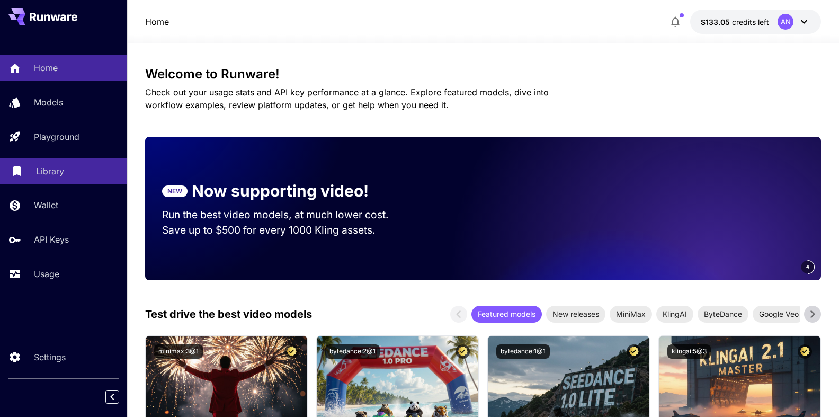
click at [50, 175] on p "Library" at bounding box center [50, 171] width 28 height 13
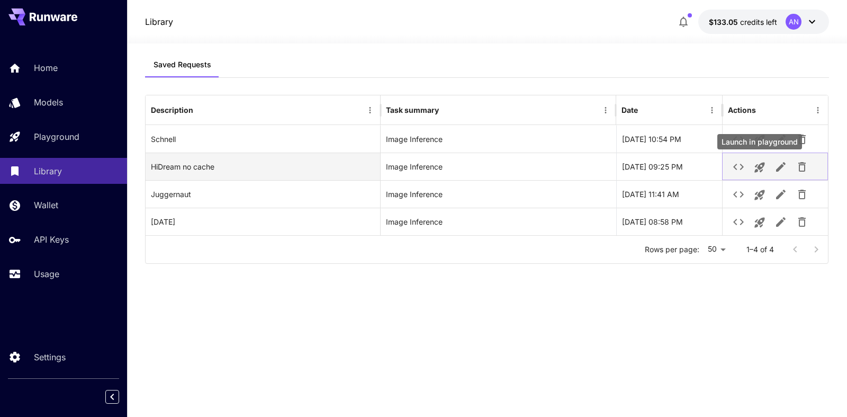
click at [760, 165] on icon "Launch in playground" at bounding box center [759, 168] width 10 height 10
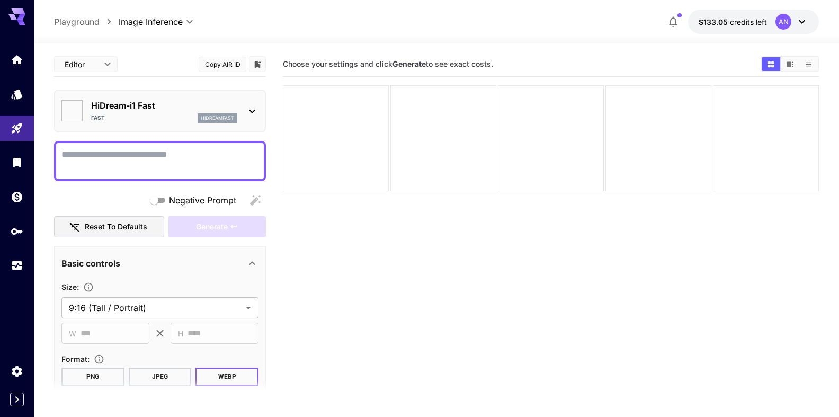
type input "*******"
click at [133, 159] on textarea "Negative Prompt" at bounding box center [159, 160] width 197 height 25
type textarea "*"
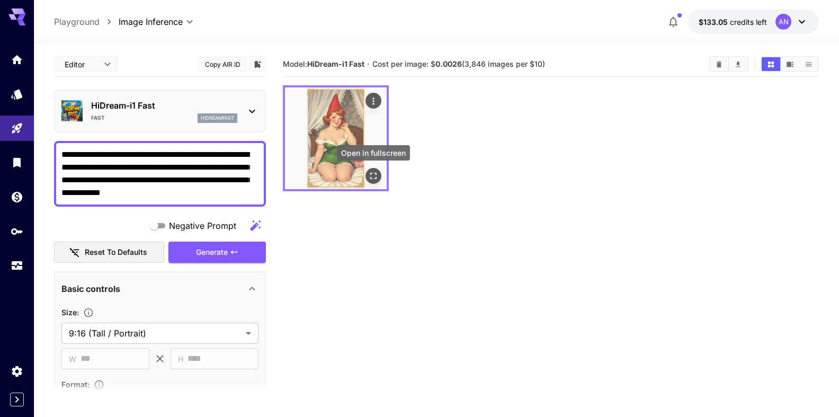
click at [378, 174] on icon "Open in fullscreen" at bounding box center [373, 175] width 11 height 11
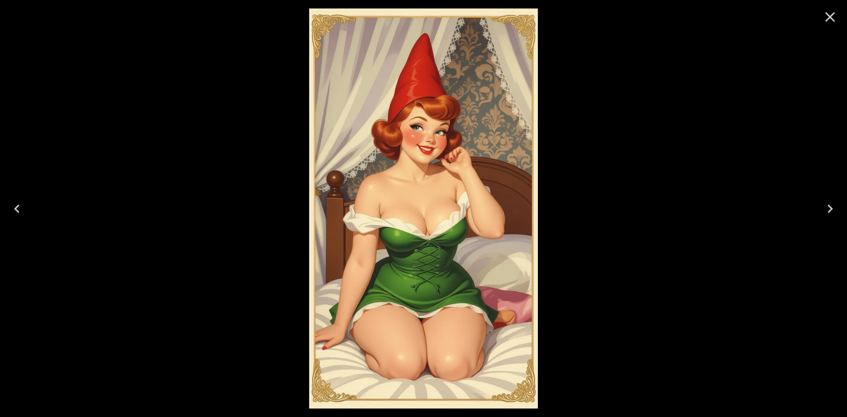
click at [840, 20] on button "Close" at bounding box center [829, 16] width 25 height 25
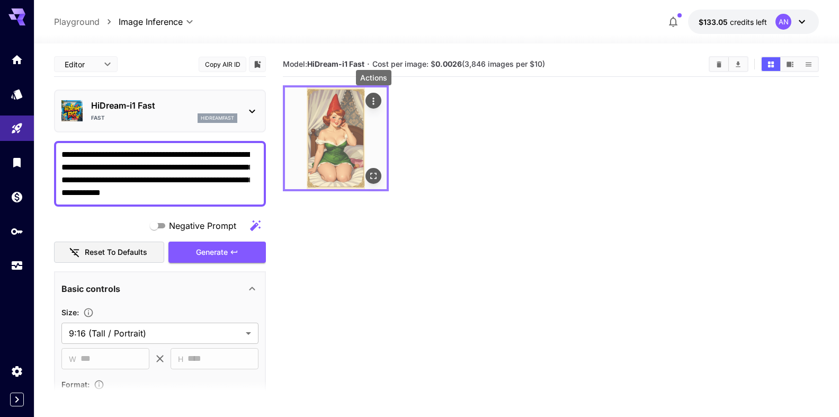
click at [372, 100] on icon "Actions" at bounding box center [373, 101] width 11 height 11
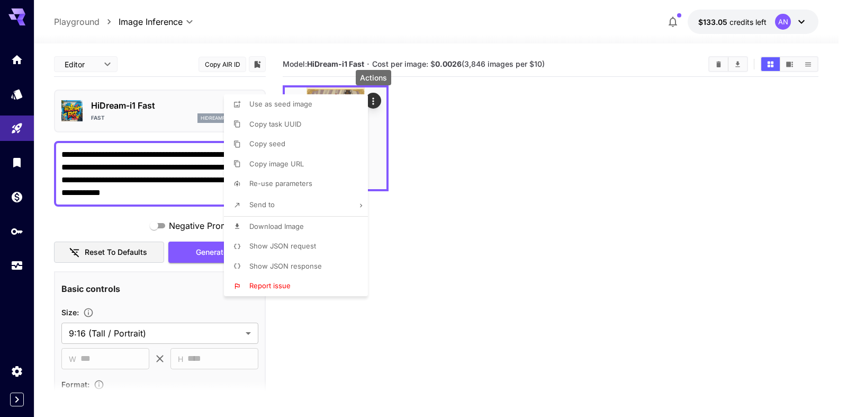
click at [287, 226] on span "Download Image" at bounding box center [276, 226] width 55 height 8
click at [140, 187] on div at bounding box center [423, 208] width 847 height 417
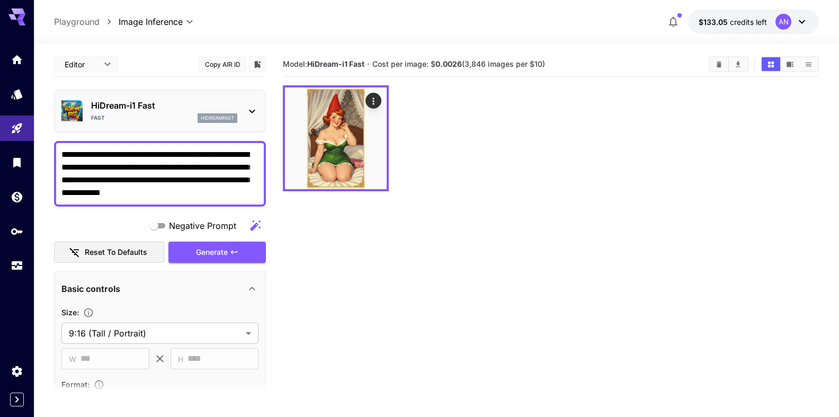
click at [245, 195] on textarea "**********" at bounding box center [155, 173] width 188 height 51
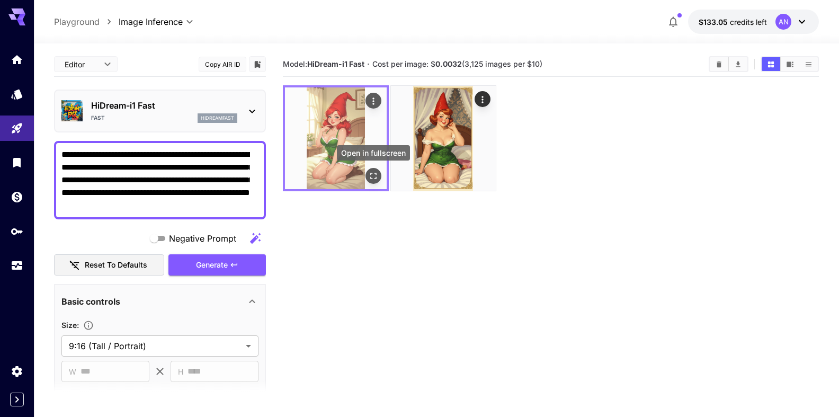
click at [377, 174] on button "Open in fullscreen" at bounding box center [373, 176] width 16 height 16
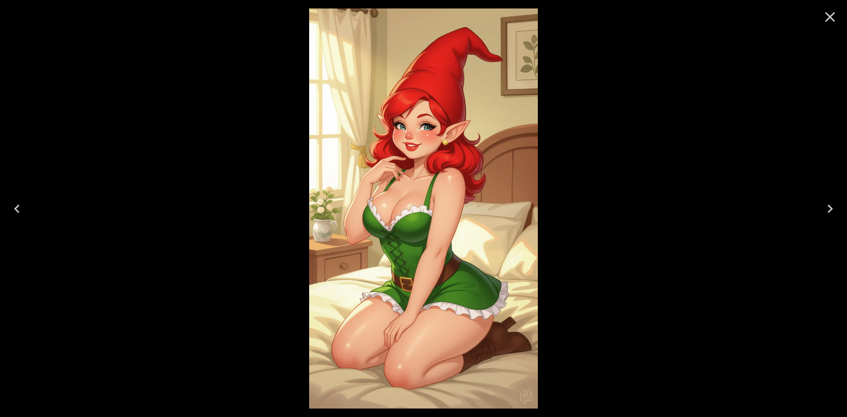
click at [839, 17] on button "Close" at bounding box center [829, 16] width 25 height 25
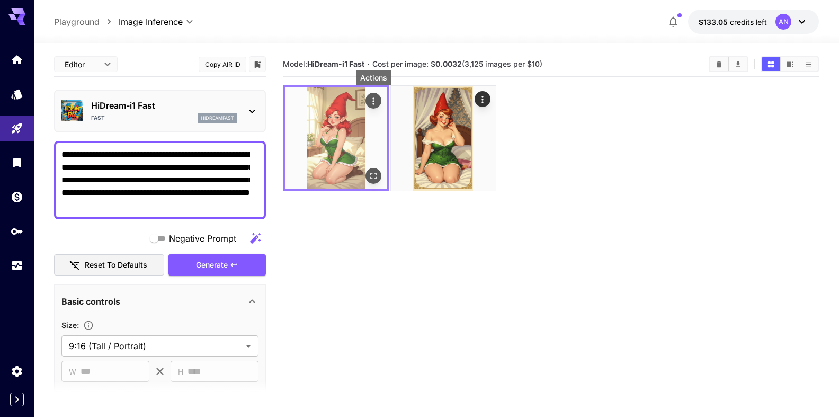
click at [373, 102] on icon "Actions" at bounding box center [373, 101] width 11 height 11
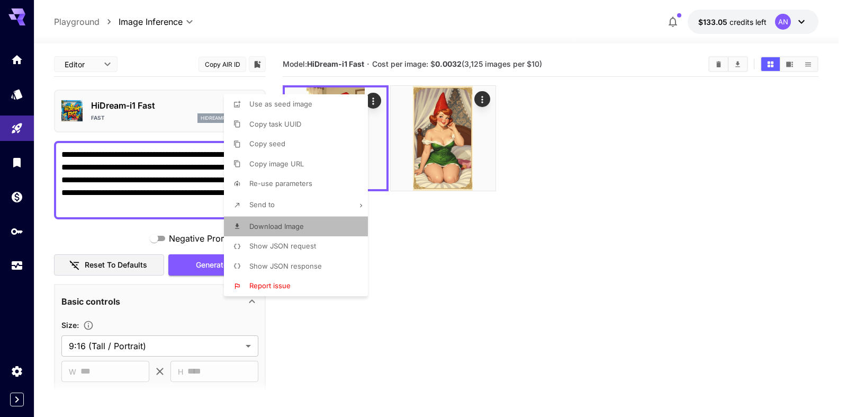
click at [284, 228] on span "Download Image" at bounding box center [276, 226] width 55 height 8
click at [200, 208] on div at bounding box center [423, 208] width 847 height 417
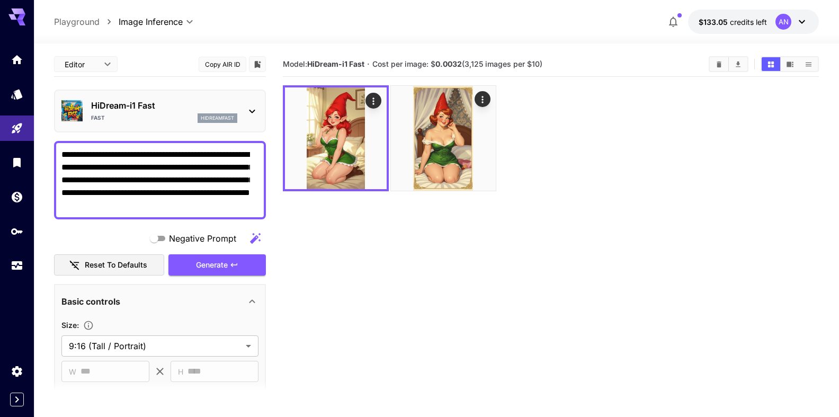
click at [95, 154] on textarea "**********" at bounding box center [155, 180] width 188 height 64
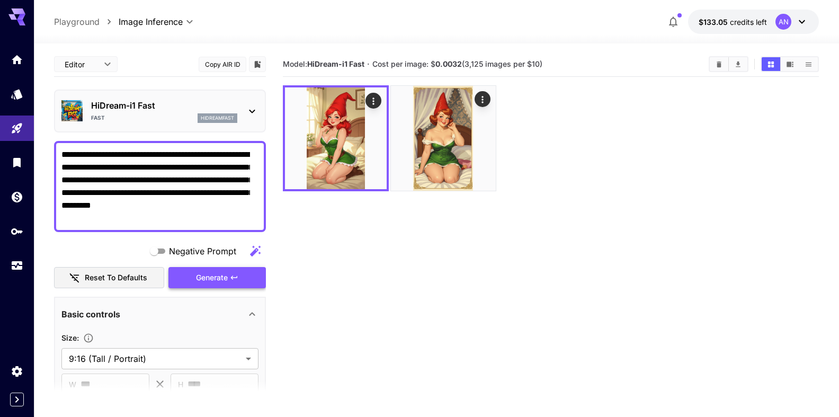
type textarea "**********"
click at [201, 280] on span "Generate" at bounding box center [212, 277] width 32 height 13
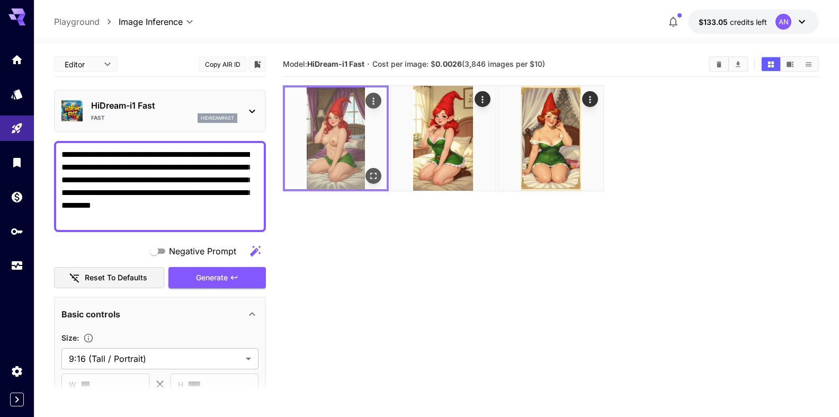
click at [371, 181] on button "Open in fullscreen" at bounding box center [373, 176] width 16 height 16
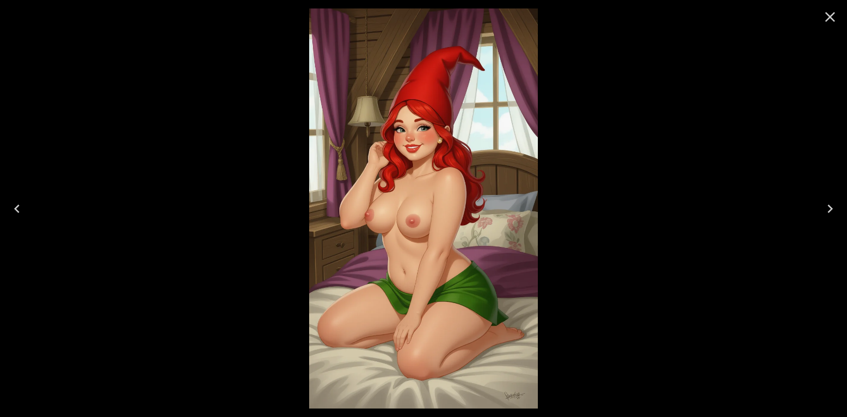
click at [827, 21] on icon "Close" at bounding box center [830, 16] width 17 height 17
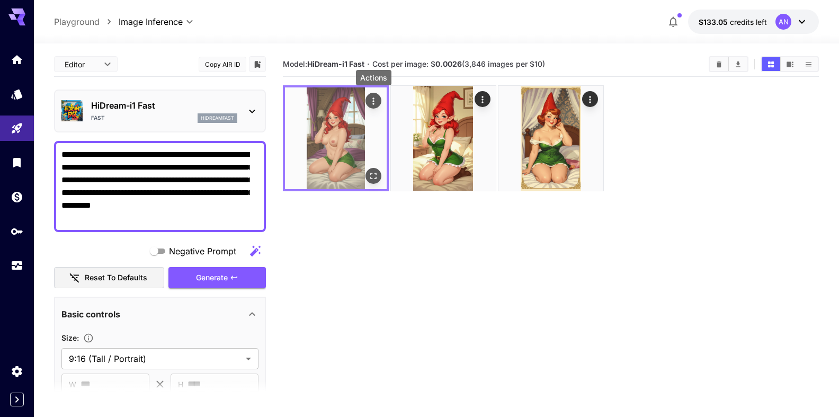
click at [379, 100] on button "Actions" at bounding box center [373, 101] width 16 height 16
click at [375, 100] on icon "Actions" at bounding box center [373, 101] width 11 height 11
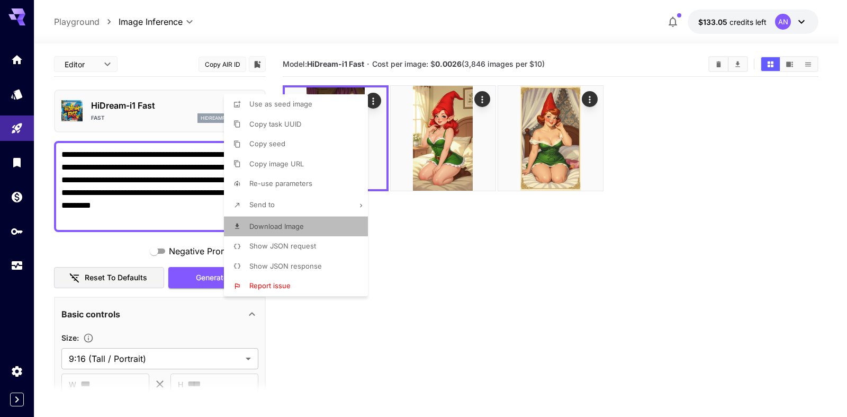
click at [285, 229] on span "Download Image" at bounding box center [276, 226] width 55 height 8
click at [724, 67] on div at bounding box center [423, 208] width 847 height 417
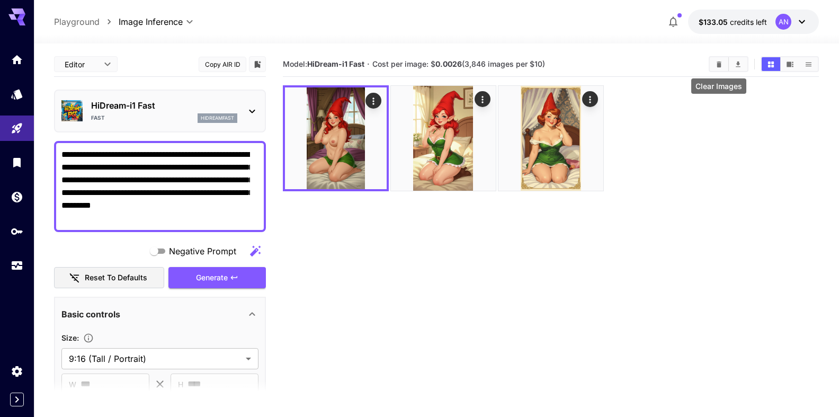
click at [722, 65] on icon "Clear Images" at bounding box center [719, 64] width 8 height 8
